Goal: Information Seeking & Learning: Learn about a topic

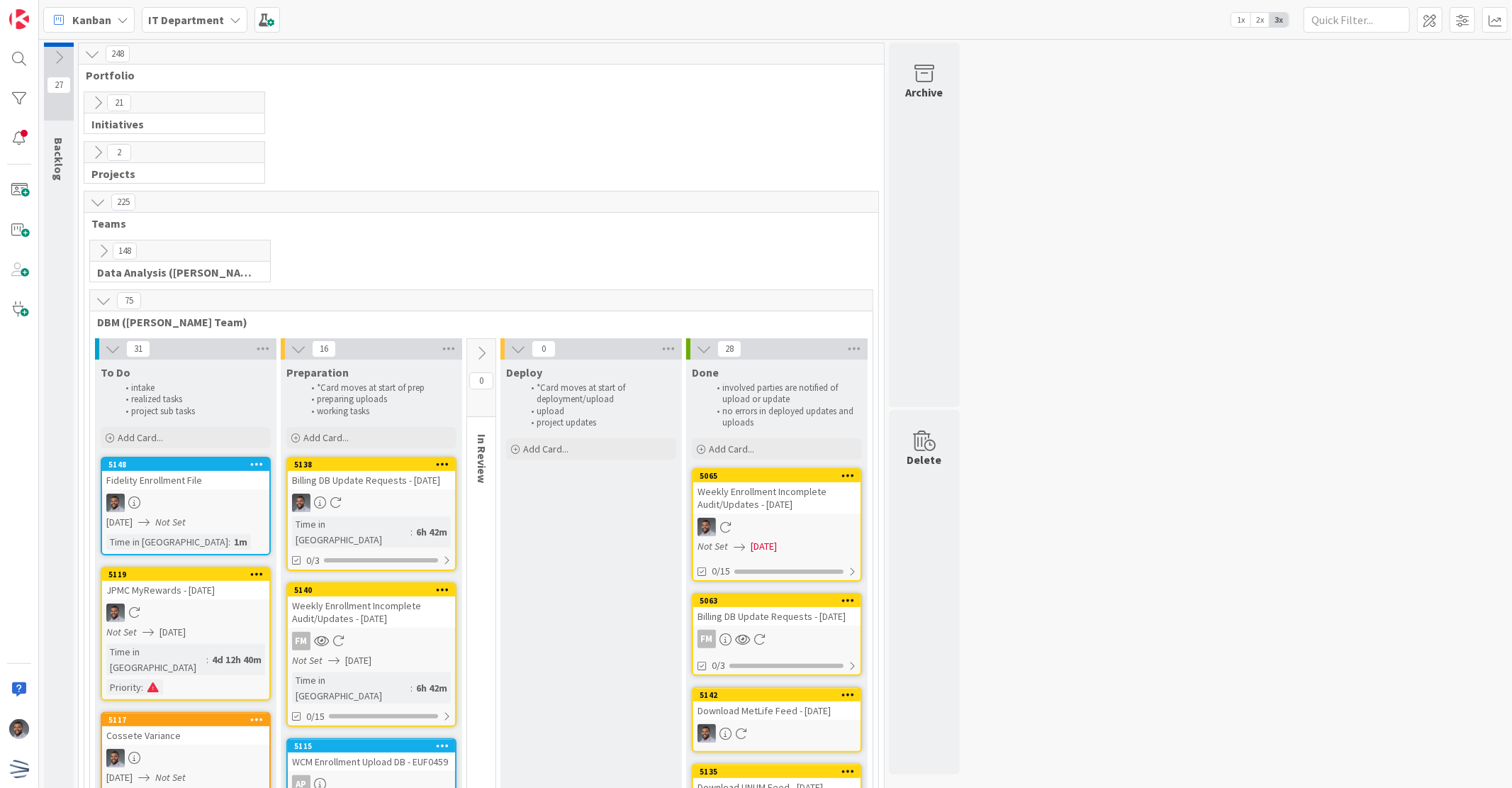
scroll to position [53, 0]
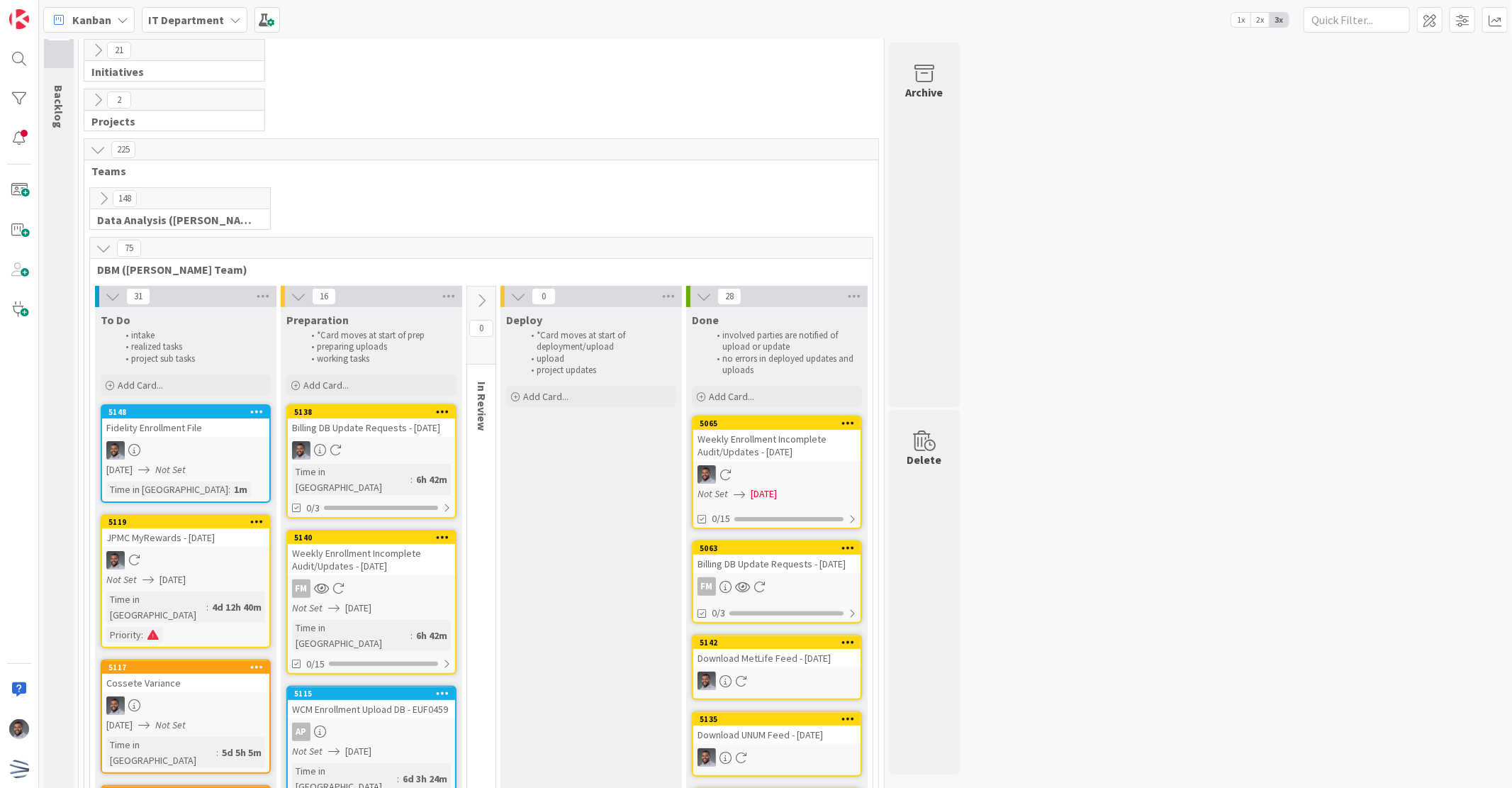
click at [101, 47] on icon at bounding box center [98, 50] width 16 height 16
click at [91, 51] on icon at bounding box center [98, 50] width 16 height 16
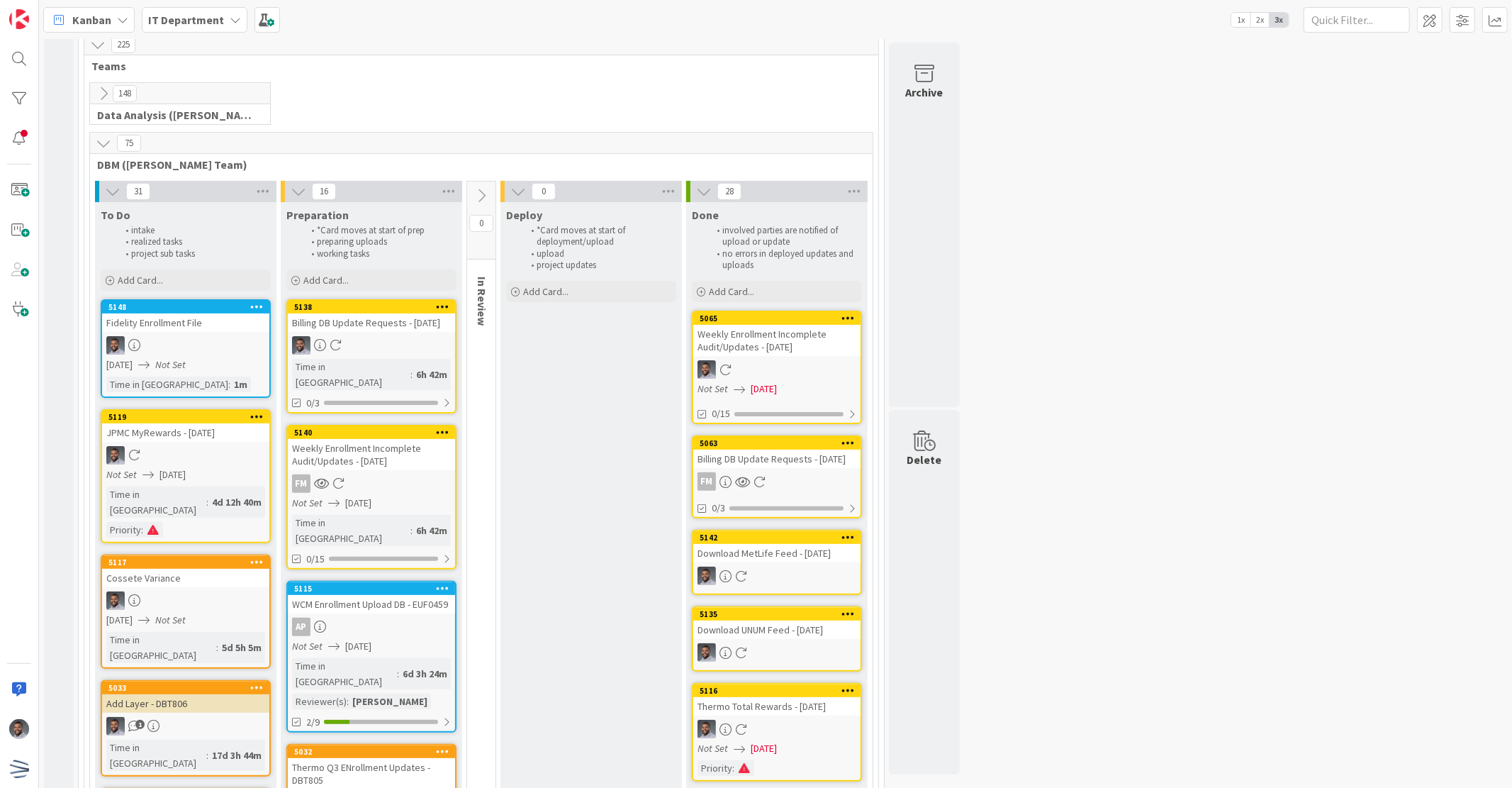
scroll to position [0, 0]
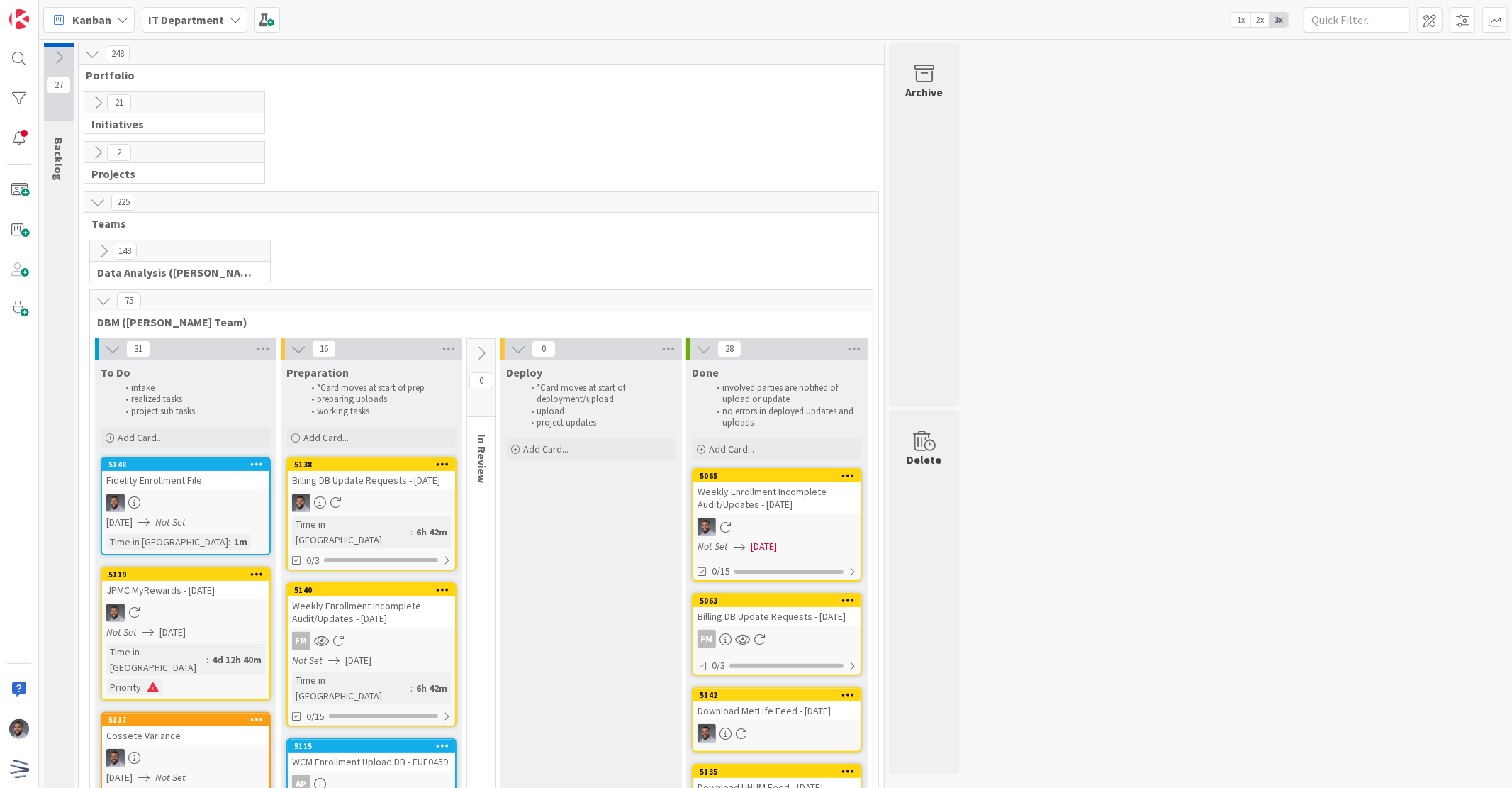
click at [97, 98] on icon at bounding box center [98, 103] width 16 height 16
click at [97, 149] on icon at bounding box center [98, 153] width 16 height 16
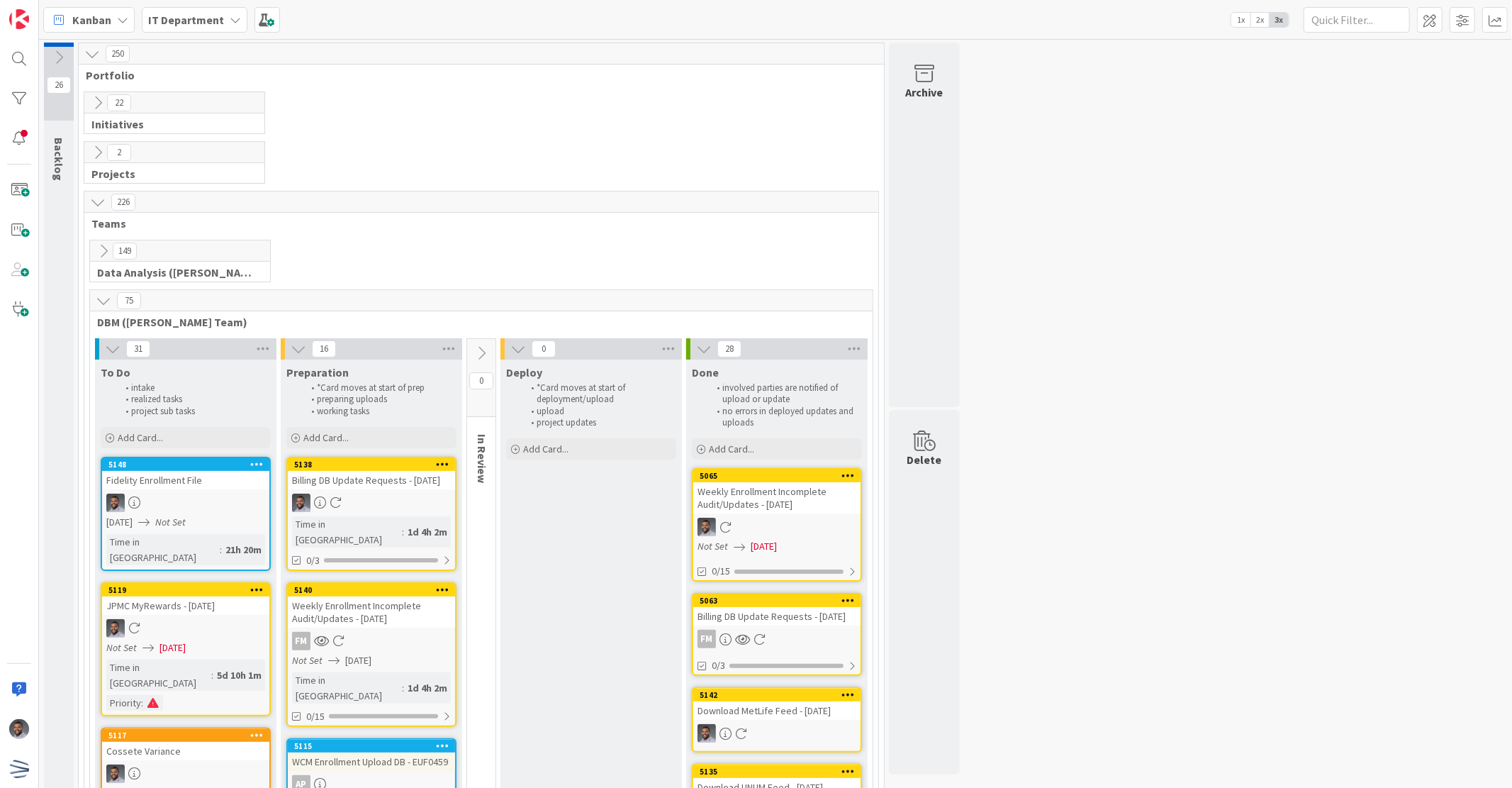
click at [101, 102] on icon at bounding box center [98, 103] width 16 height 16
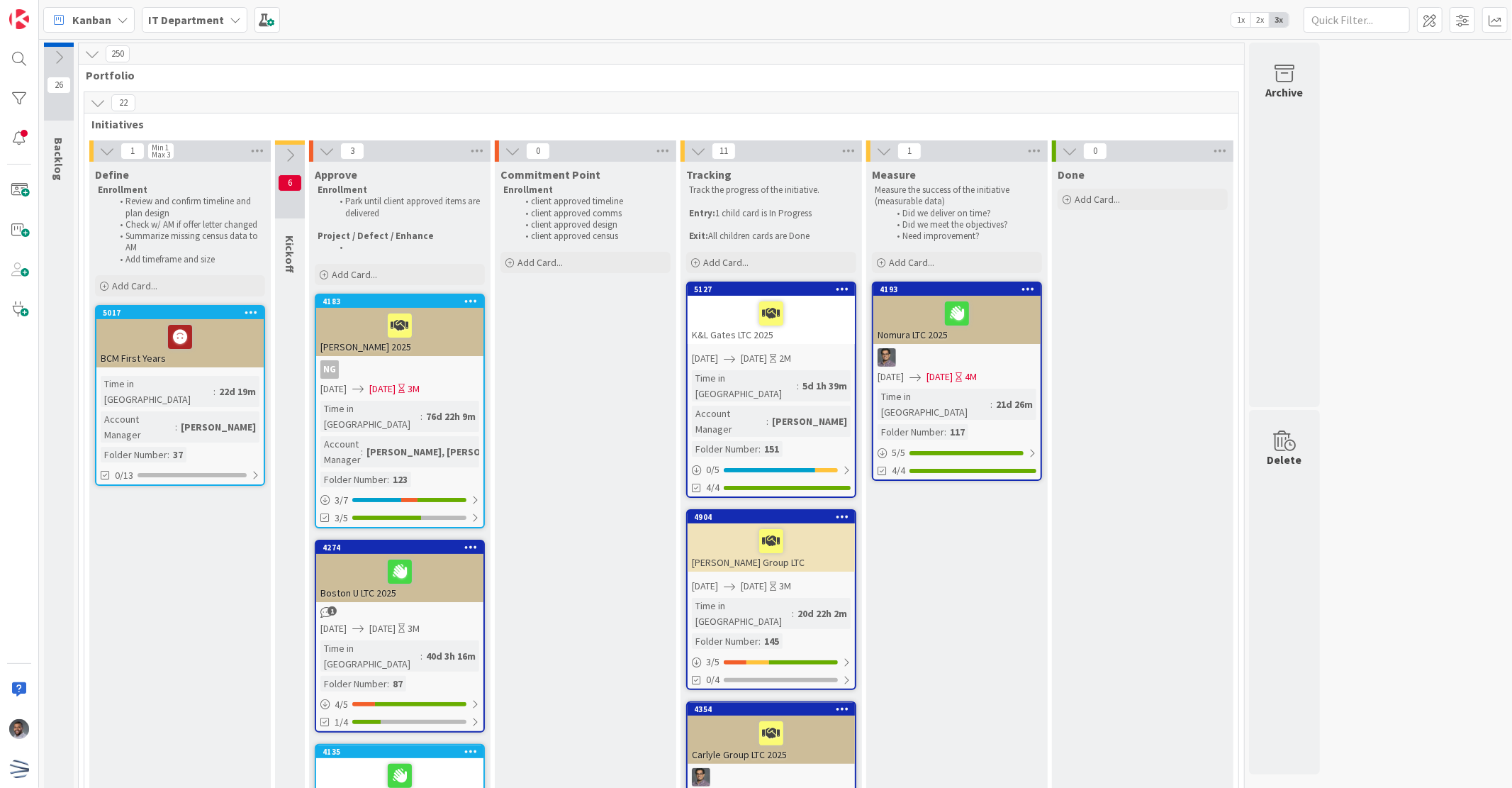
click at [104, 149] on icon at bounding box center [107, 151] width 16 height 16
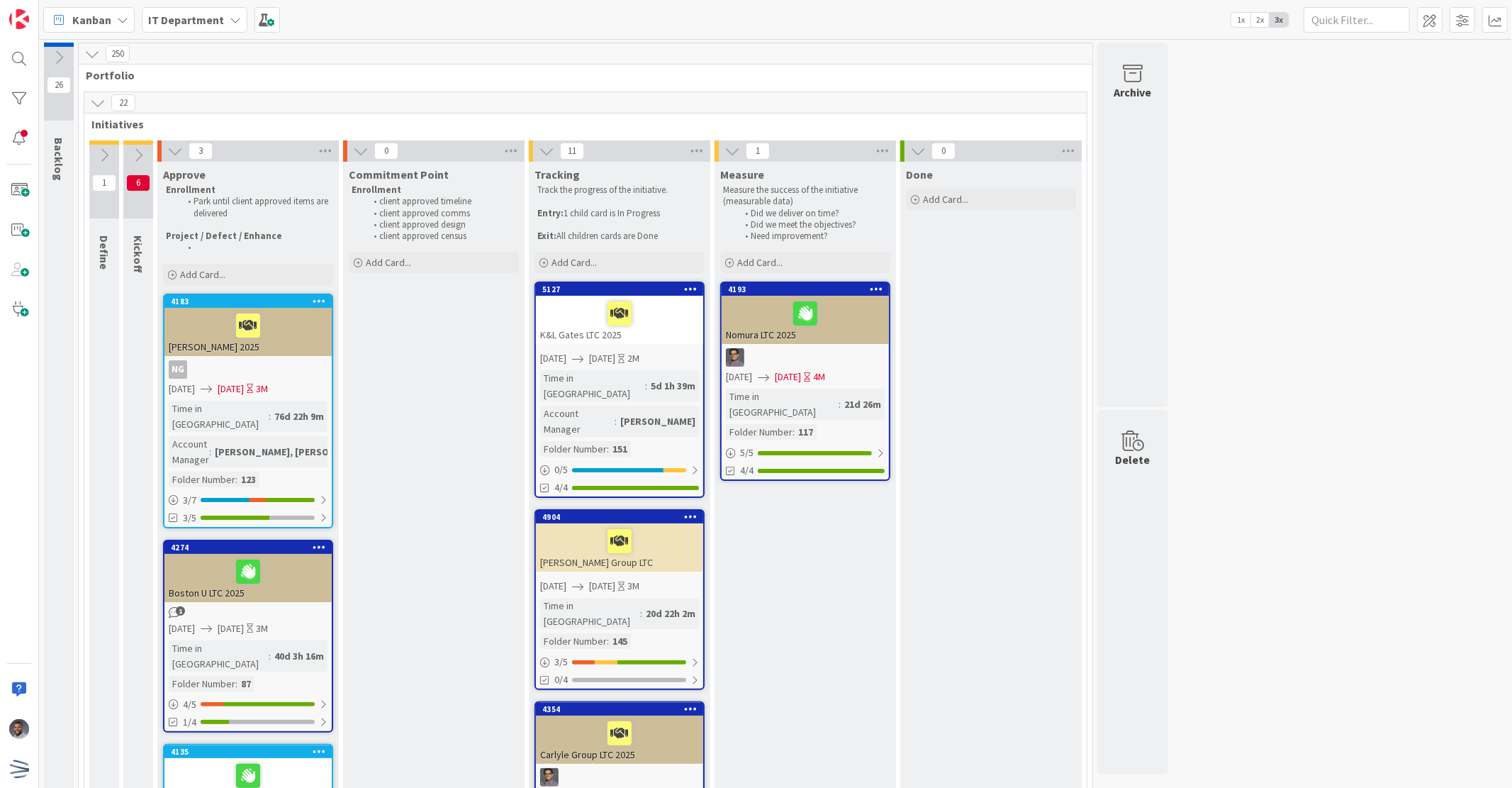
click at [100, 109] on icon at bounding box center [98, 103] width 16 height 16
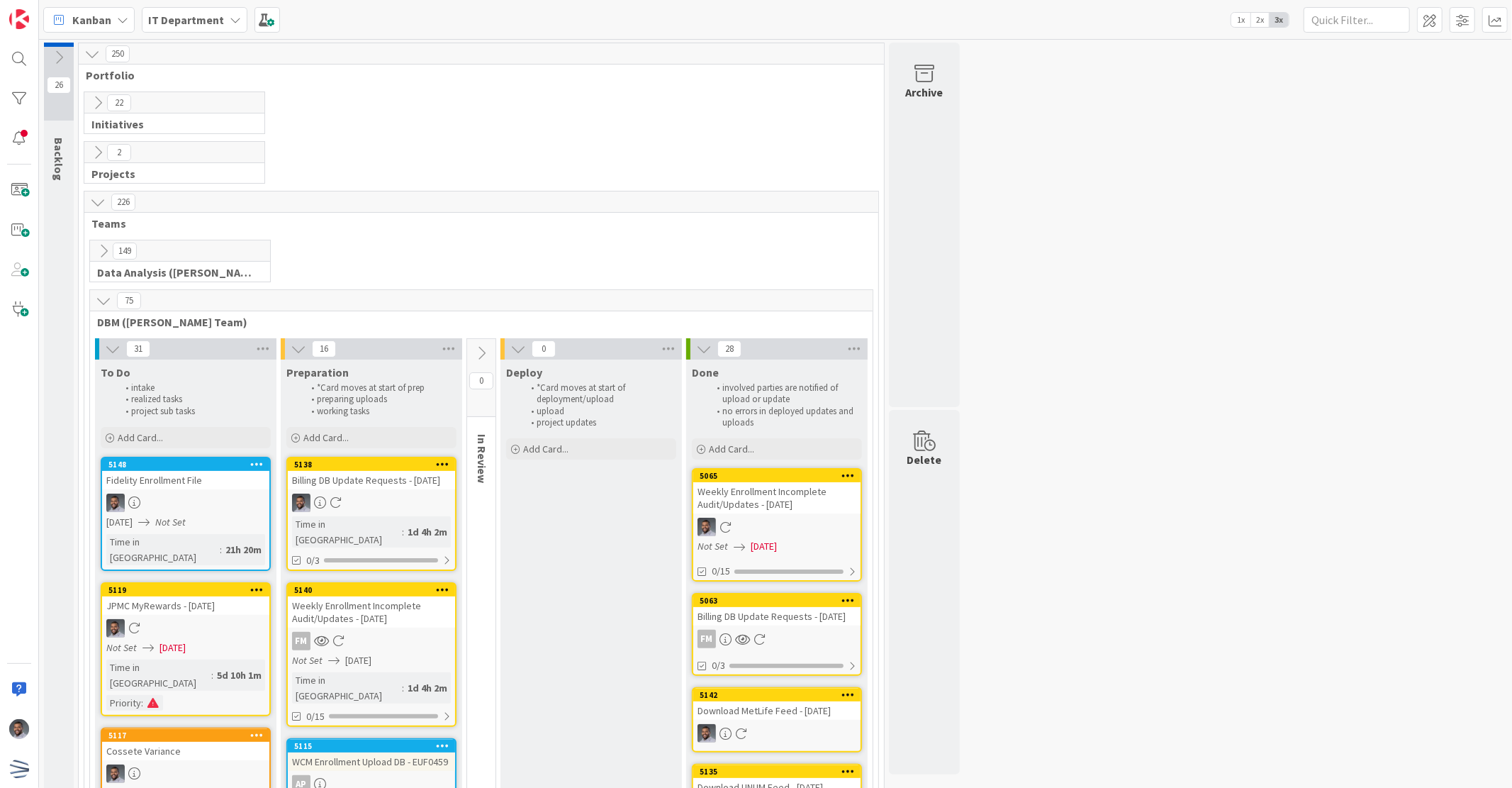
click at [108, 245] on icon at bounding box center [104, 251] width 16 height 16
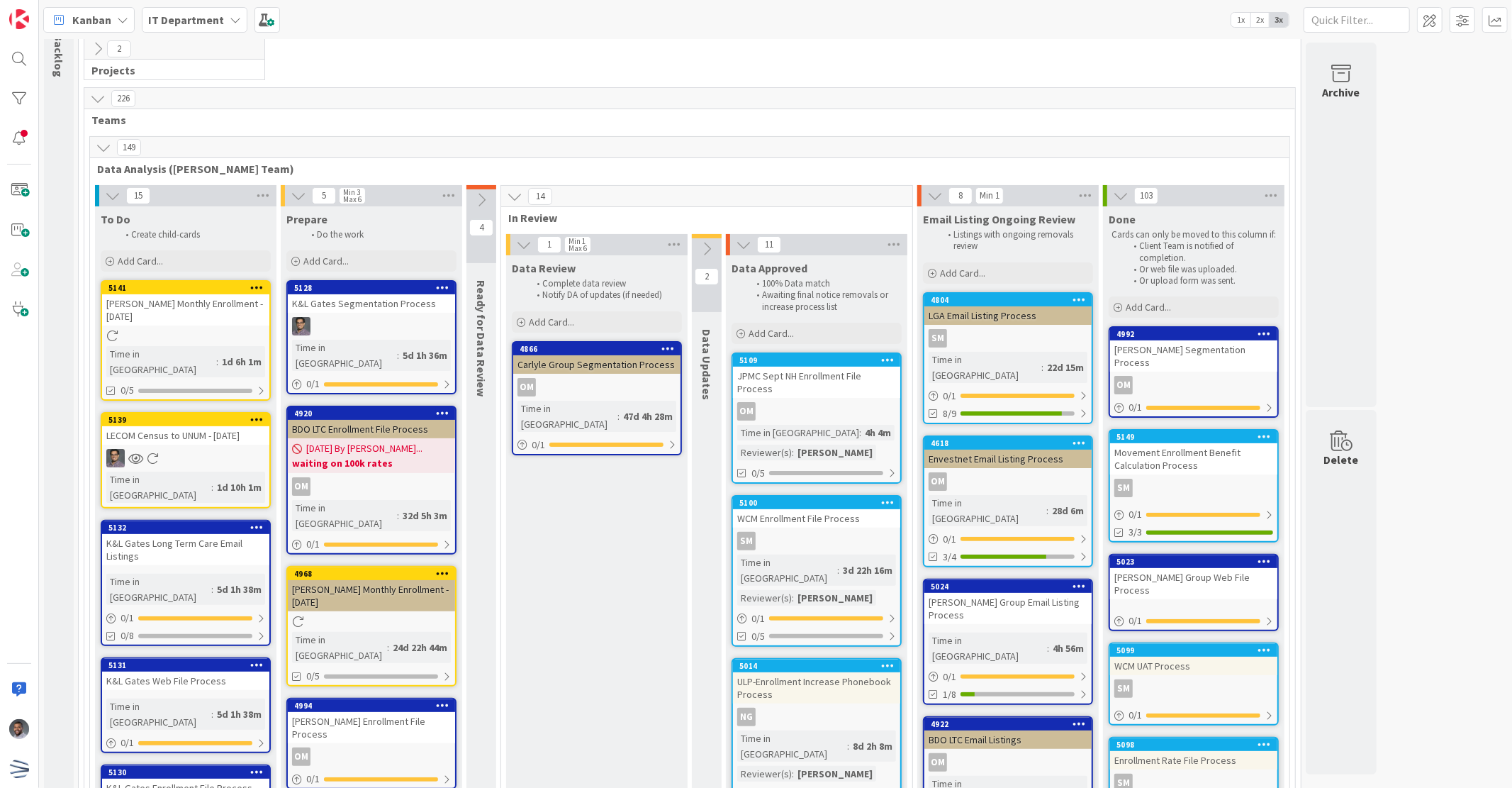
scroll to position [157, 0]
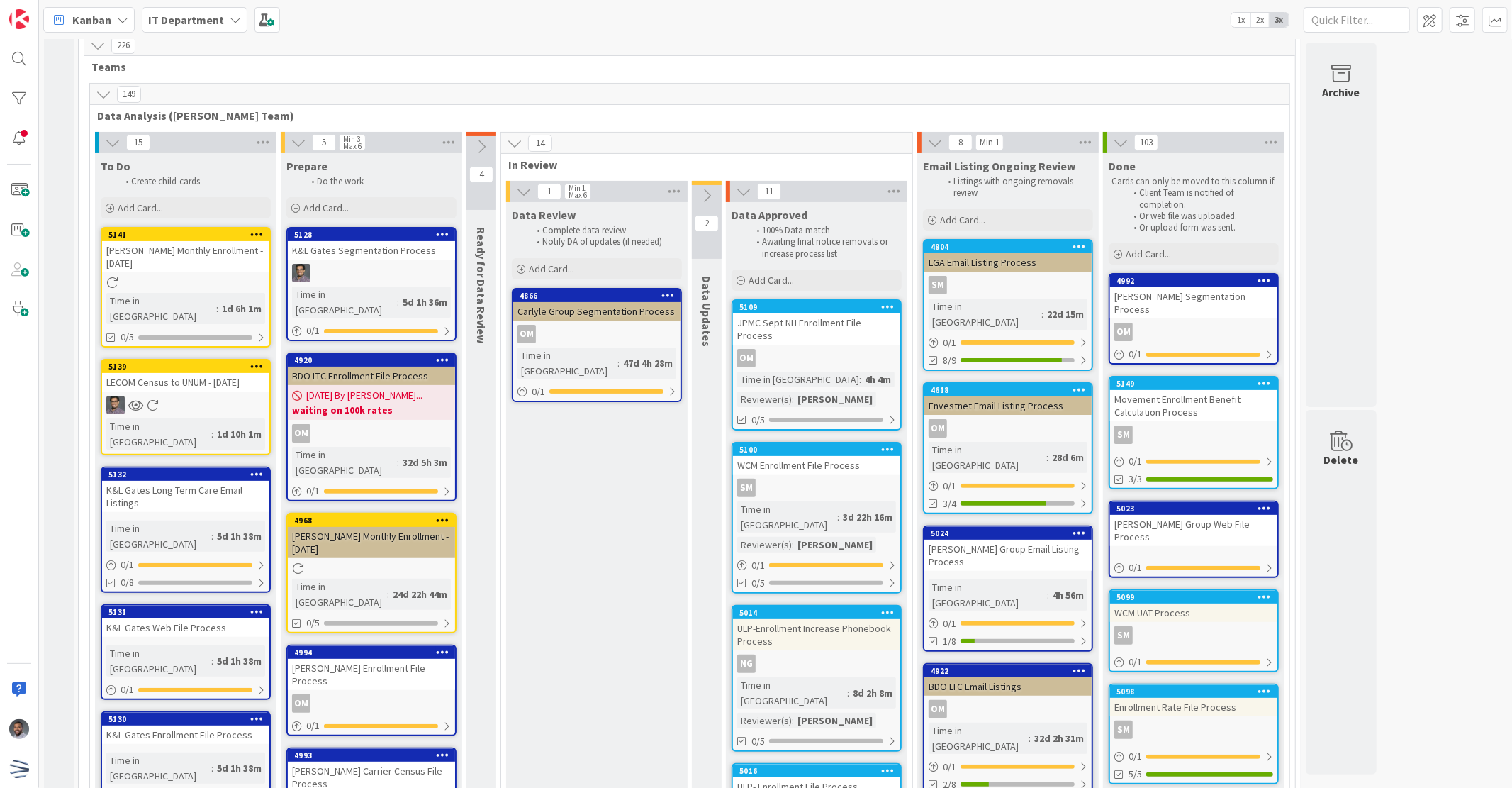
click at [482, 144] on icon at bounding box center [482, 147] width 16 height 16
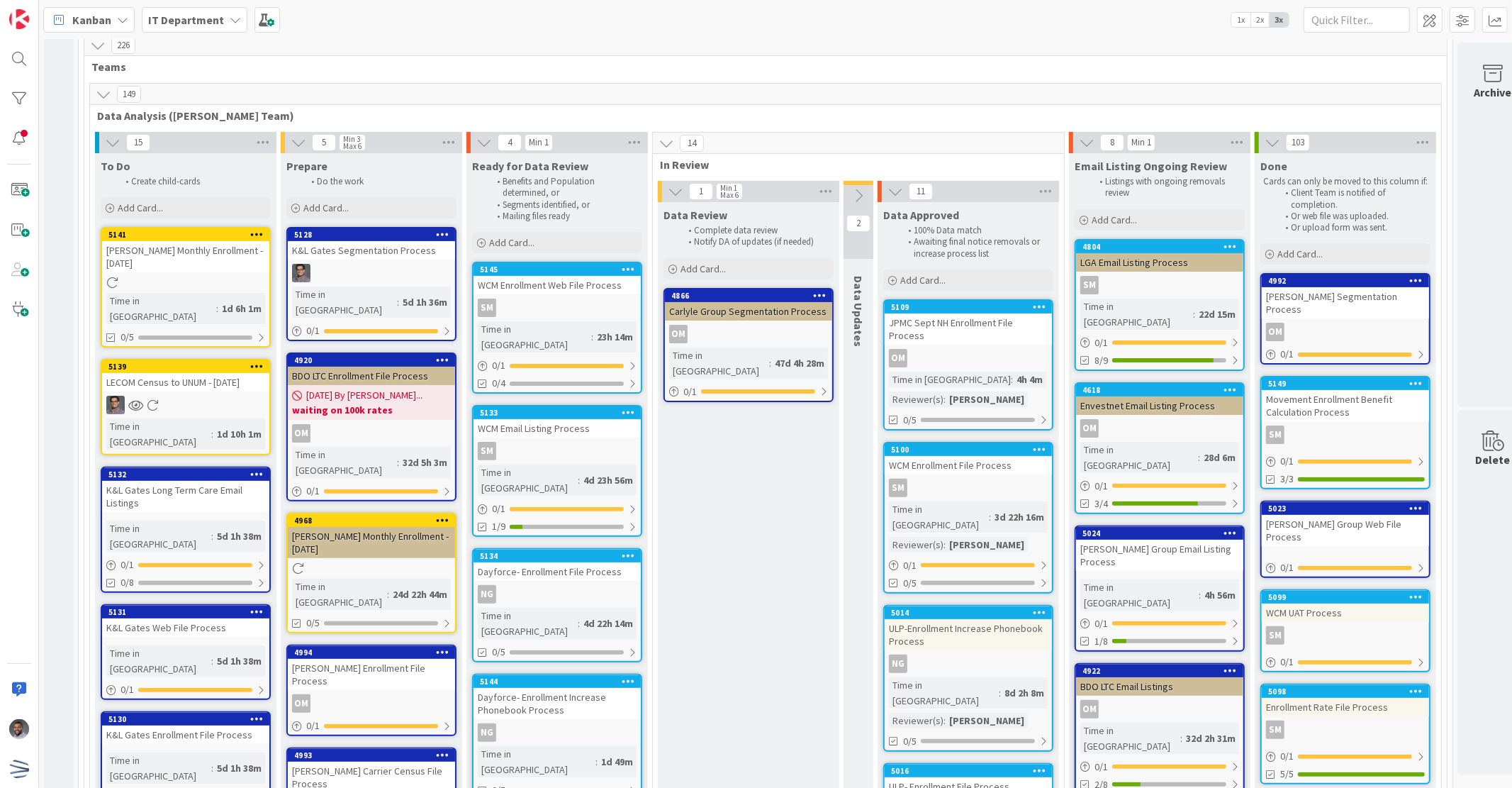
scroll to position [104, 0]
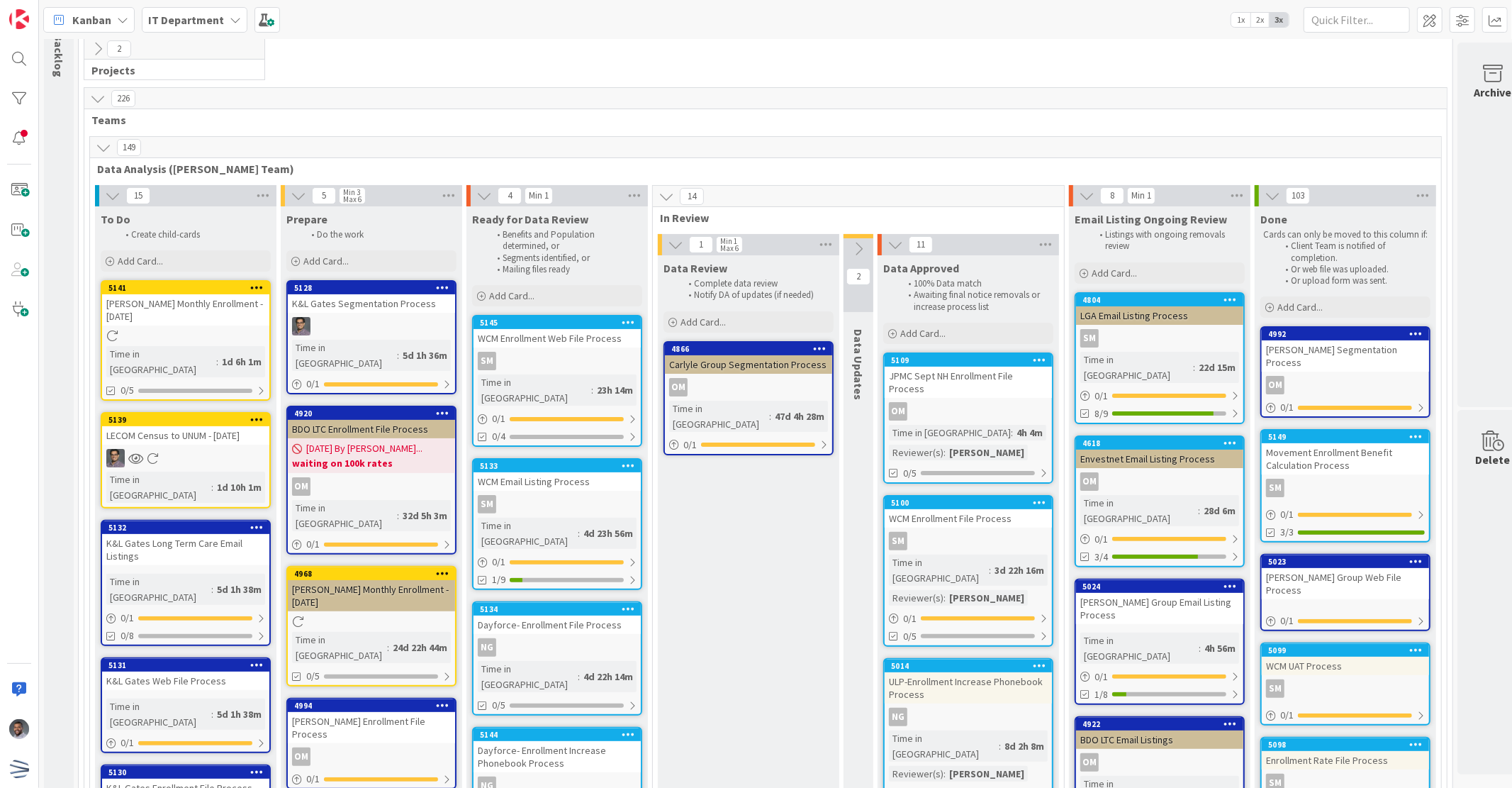
click at [96, 144] on icon at bounding box center [104, 148] width 16 height 16
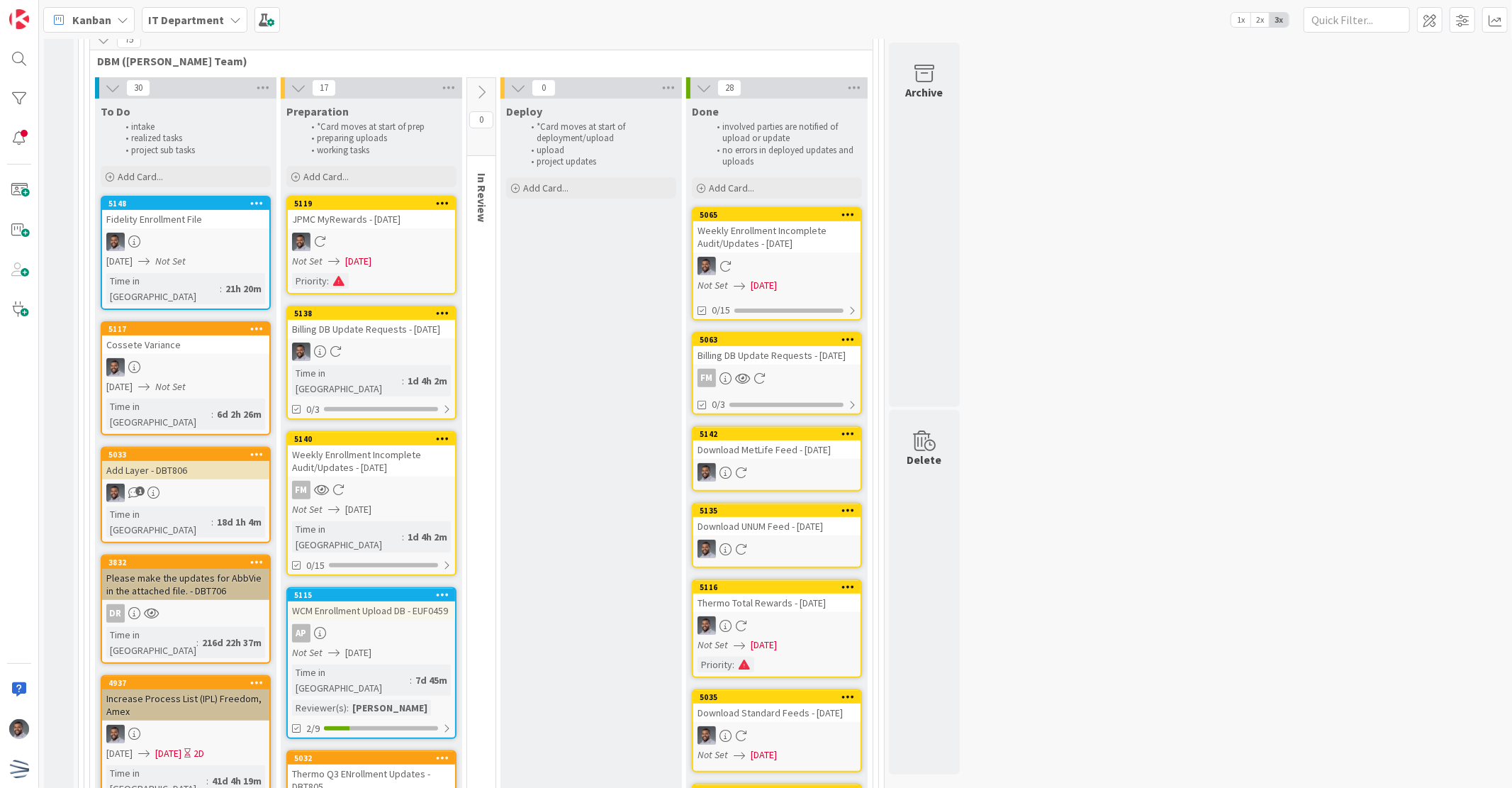
scroll to position [0, 0]
